Goal: Task Accomplishment & Management: Use online tool/utility

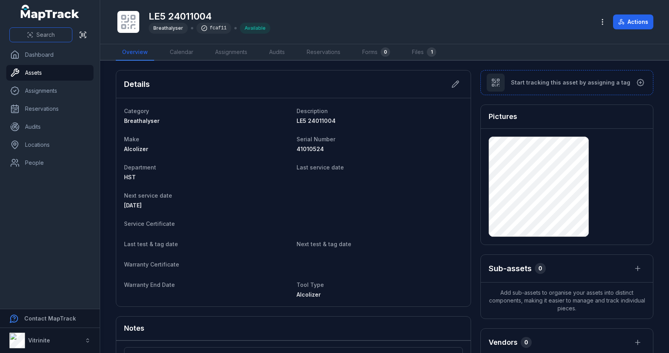
click at [62, 35] on button "Search" at bounding box center [40, 34] width 63 height 15
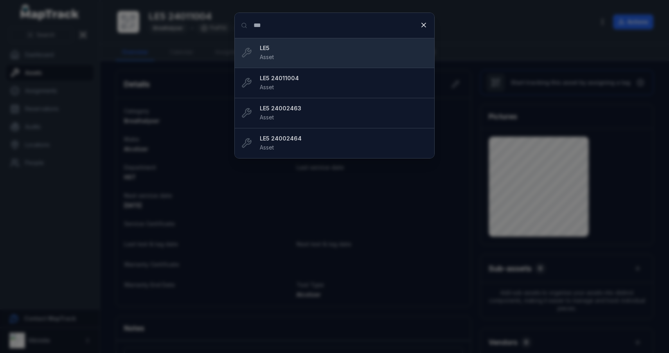
type input "***"
click at [276, 59] on div "LE5 Asset" at bounding box center [344, 52] width 168 height 17
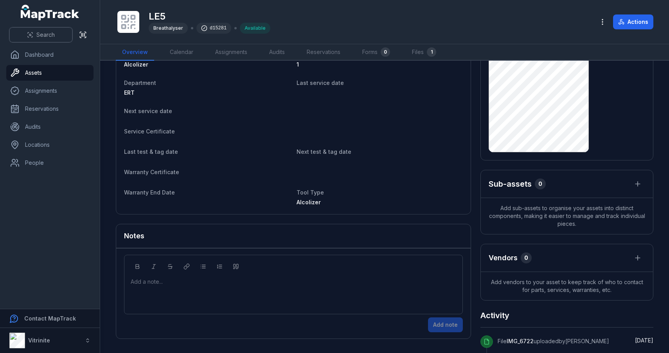
scroll to position [87, 0]
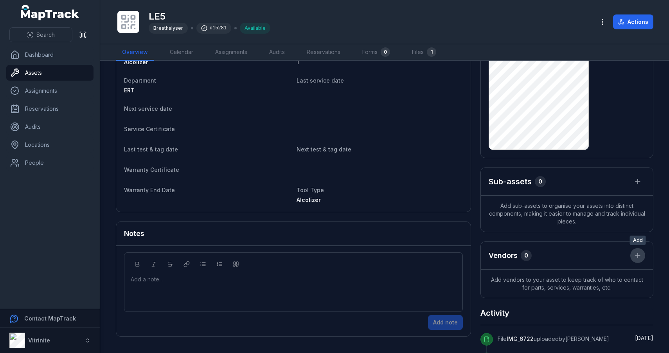
click at [636, 258] on icon at bounding box center [637, 255] width 8 height 8
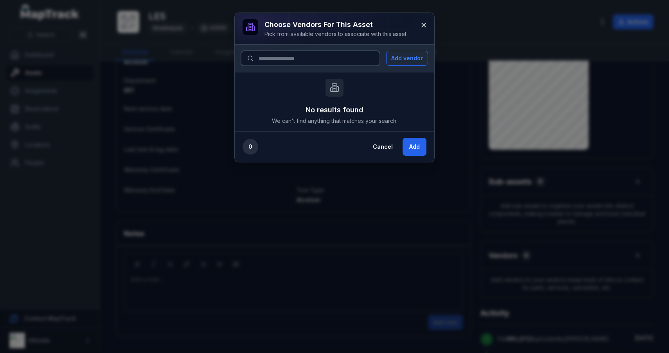
click at [302, 61] on input at bounding box center [310, 58] width 139 height 15
type input "*"
click at [411, 57] on button "Add vendor" at bounding box center [407, 58] width 42 height 15
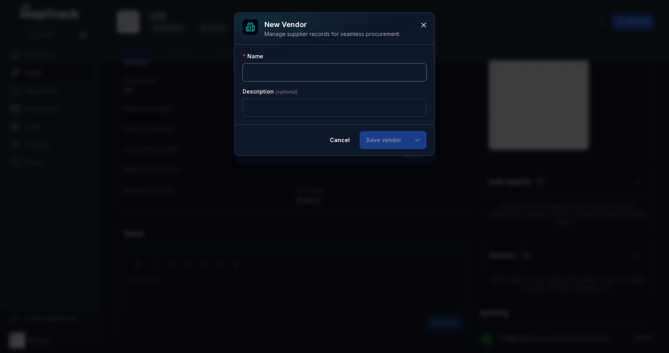
click at [351, 73] on input ":r140:-form-item-label" at bounding box center [334, 72] width 184 height 18
click at [353, 104] on input ":r141:-form-item-label" at bounding box center [334, 108] width 184 height 18
click at [322, 68] on input "*********" at bounding box center [334, 72] width 184 height 18
type input "**********"
click at [316, 100] on input ":r141:-form-item-label" at bounding box center [334, 108] width 184 height 18
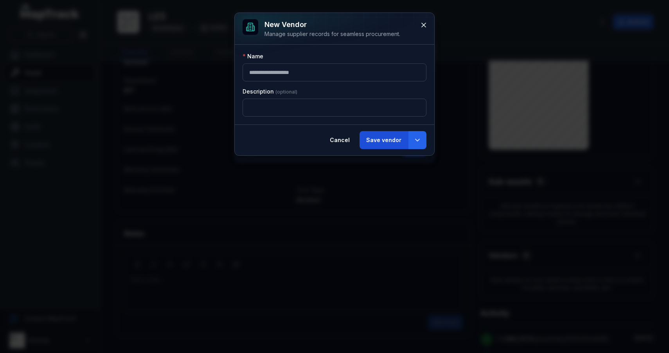
click at [374, 142] on button "Save vendor" at bounding box center [383, 140] width 48 height 18
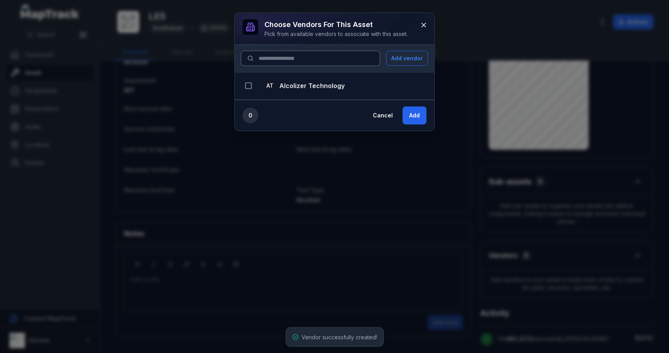
click at [333, 54] on input at bounding box center [310, 58] width 139 height 15
click at [314, 85] on strong "Alcolizer Technology" at bounding box center [311, 85] width 65 height 9
click at [245, 86] on icon "button" at bounding box center [248, 86] width 8 height 8
click at [419, 113] on button "Add" at bounding box center [414, 115] width 24 height 18
